Goal: Transaction & Acquisition: Subscribe to service/newsletter

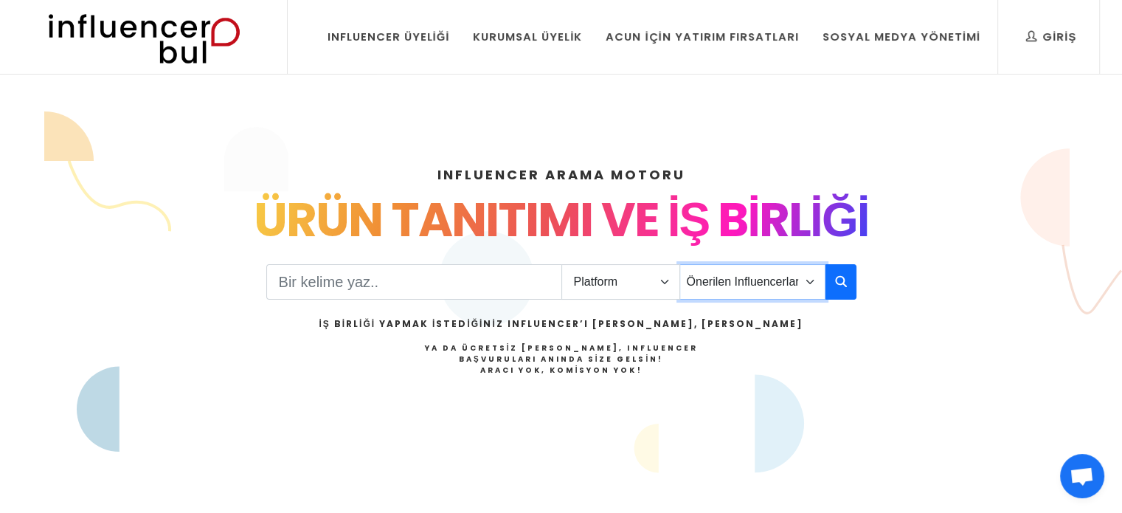
click at [721, 277] on select "Önerilen Influencerlar Aile & Çocuk & Ebeveyn Alışveriş & Giyim & Aksesuar Arab…" at bounding box center [752, 281] width 146 height 35
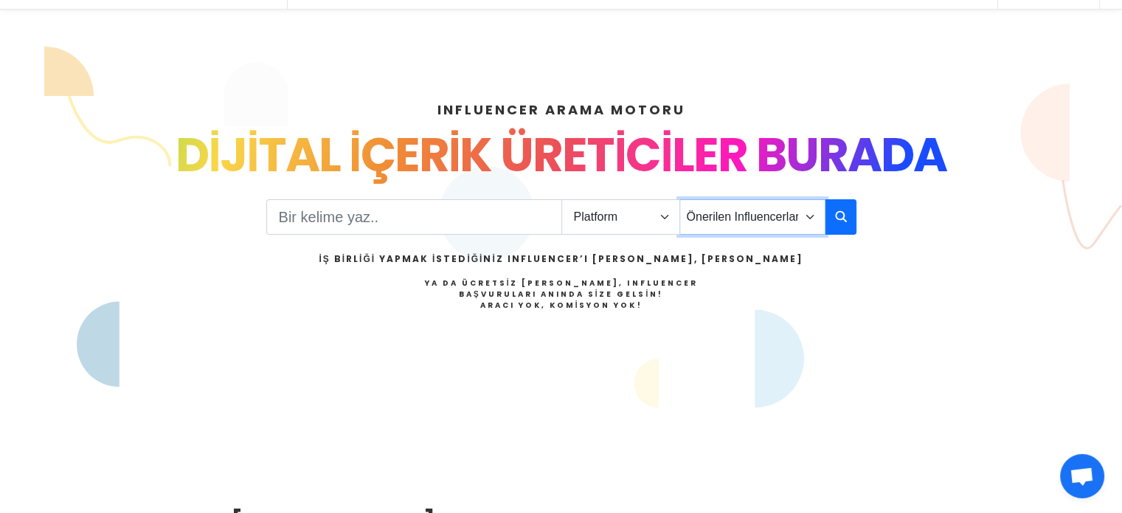
scroll to position [74, 0]
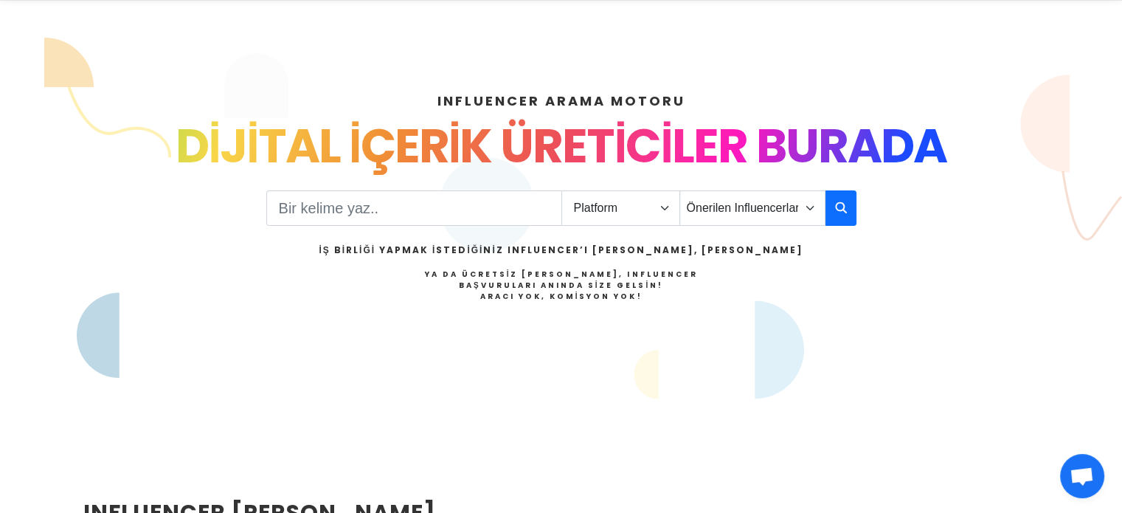
drag, startPoint x: 344, startPoint y: 244, endPoint x: 694, endPoint y: 277, distance: 351.9
click at [703, 277] on div "Platform Instagram Facebook Youtube Tiktok Twitter Twitch Önerilen Influencerla…" at bounding box center [561, 264] width 590 height 148
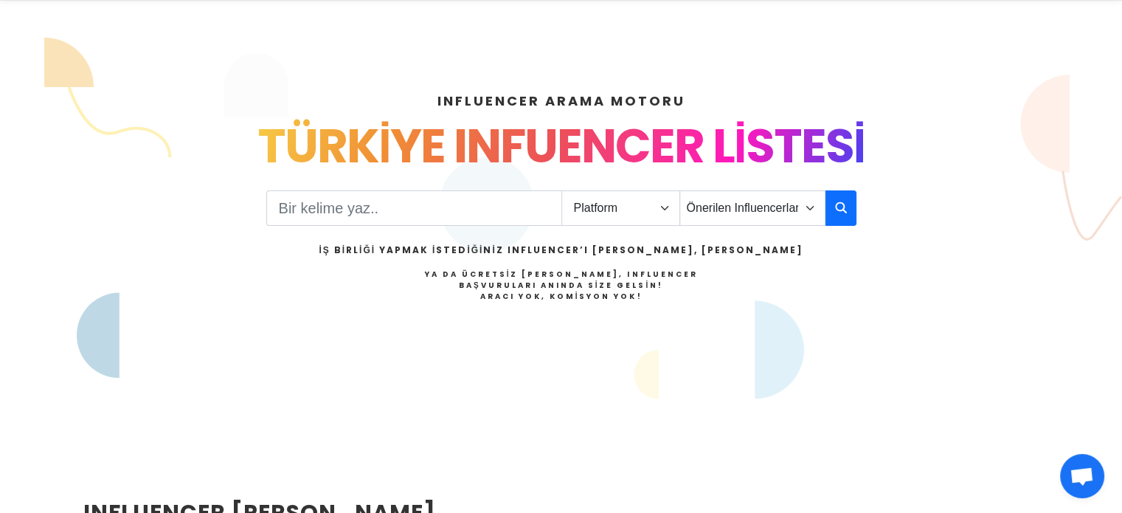
scroll to position [0, 0]
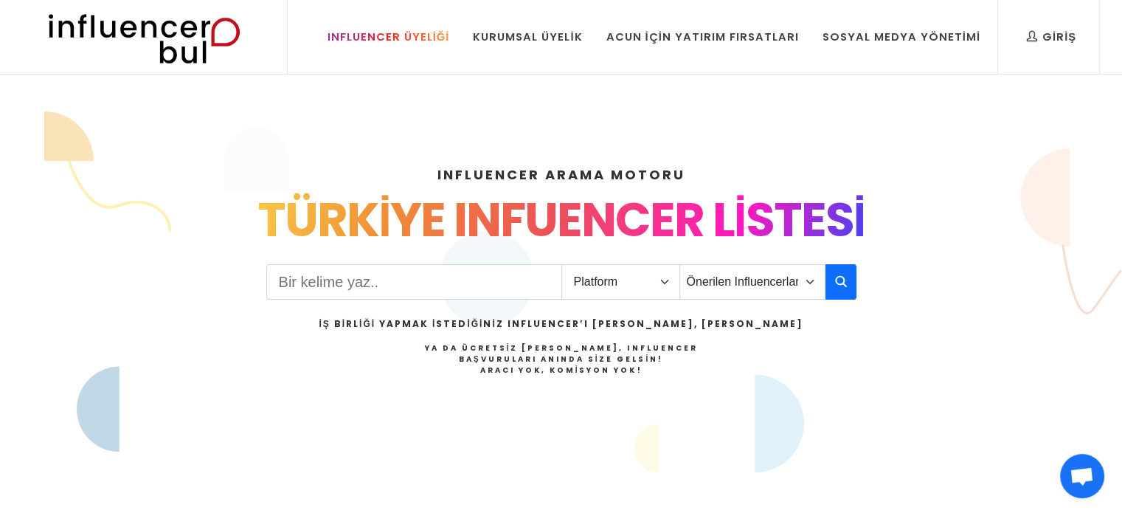
click at [379, 40] on div "Influencer Üyeliği" at bounding box center [388, 37] width 122 height 16
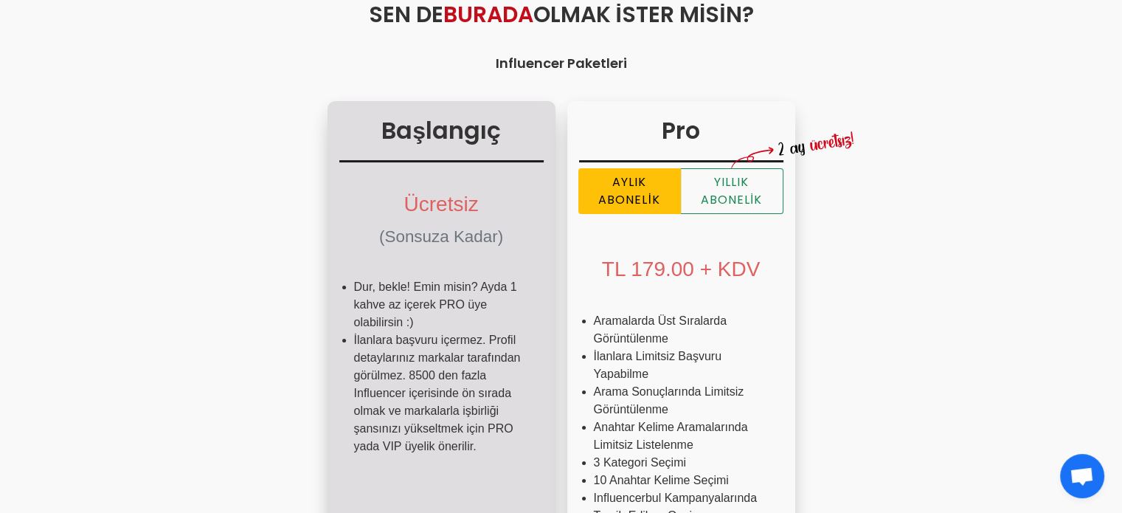
scroll to position [221, 0]
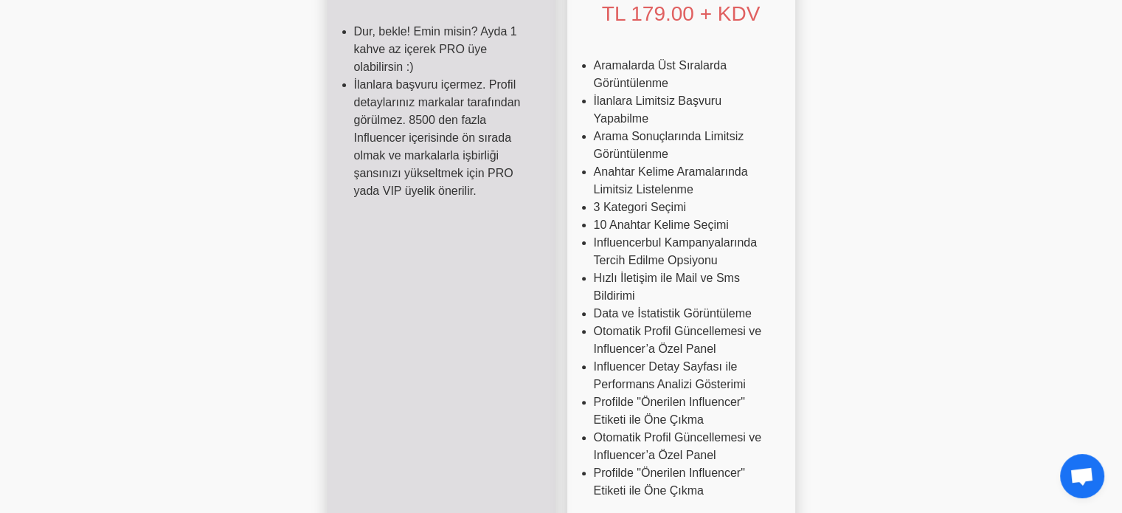
click at [437, 216] on ul "Dur, bekle! Emin misin? Ayda 1 kahve az içerek PRO üye olabilirsin :) İlanlara …" at bounding box center [441, 117] width 204 height 212
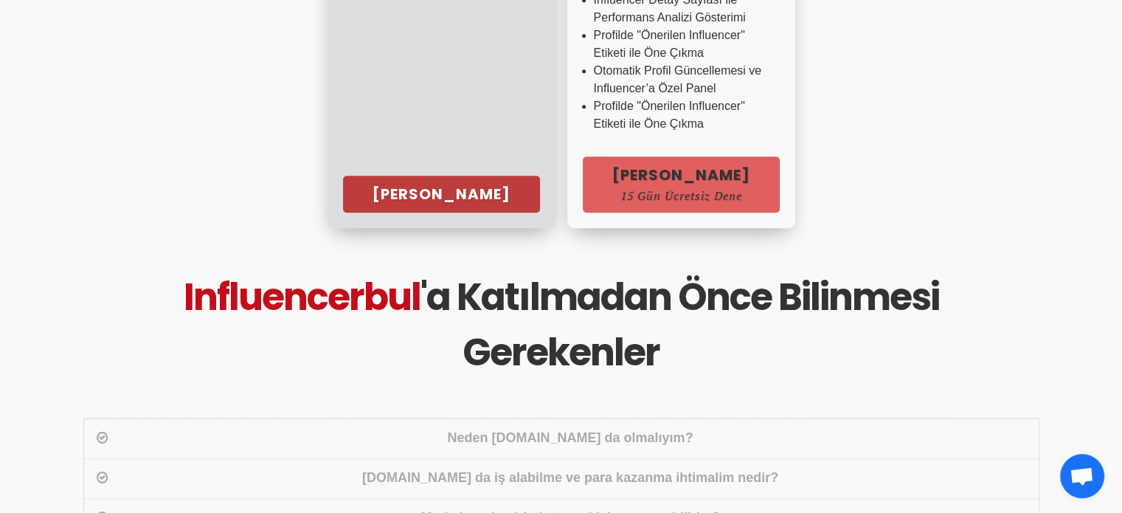
scroll to position [811, 0]
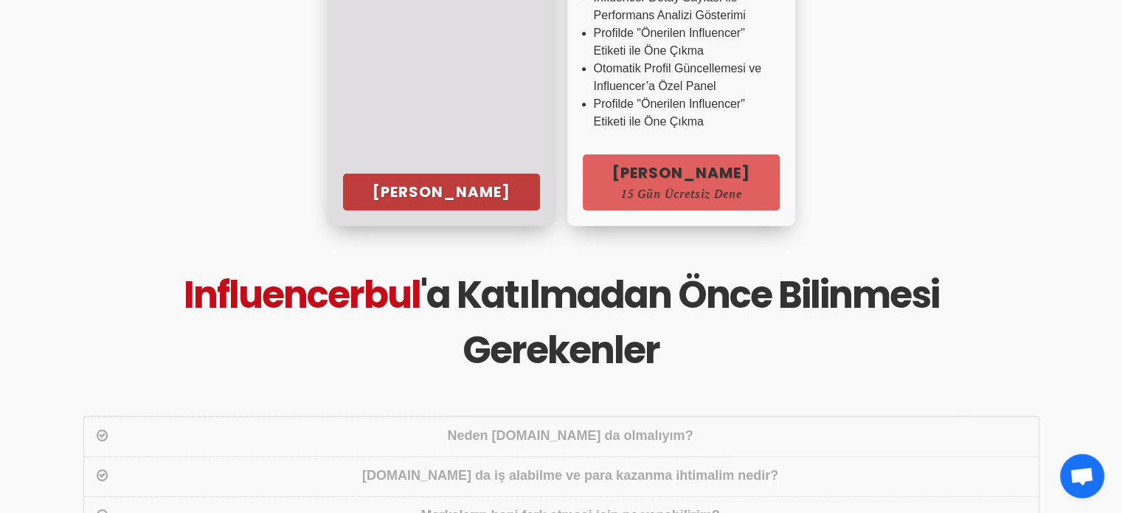
click at [444, 190] on link "[PERSON_NAME]" at bounding box center [441, 191] width 197 height 37
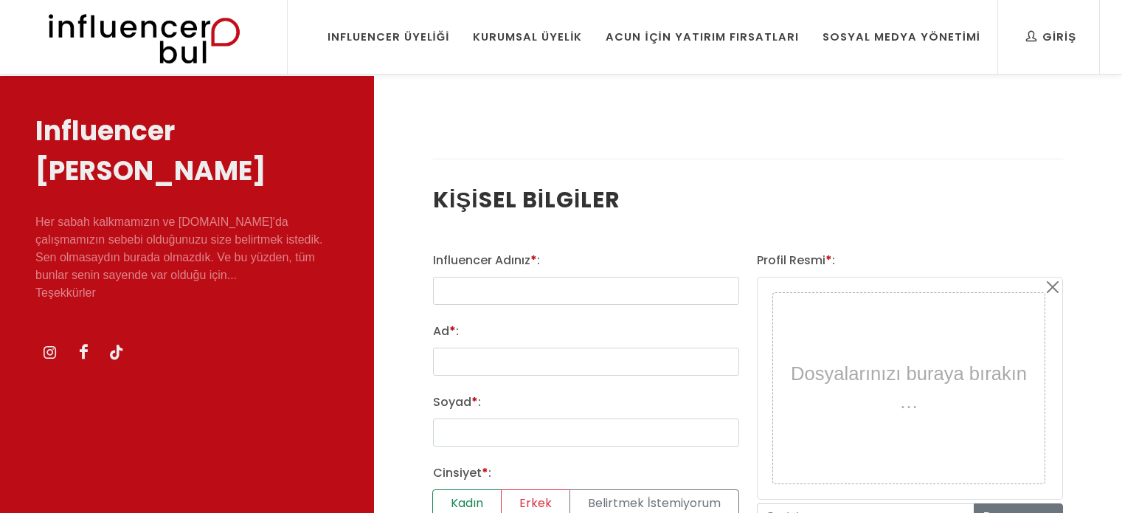
select select
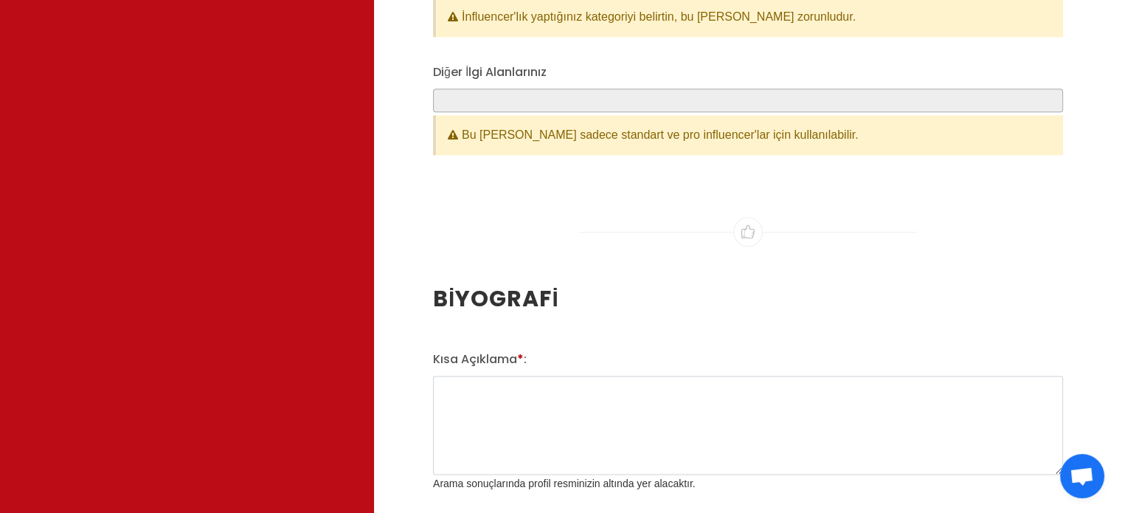
scroll to position [1770, 0]
